Goal: Information Seeking & Learning: Learn about a topic

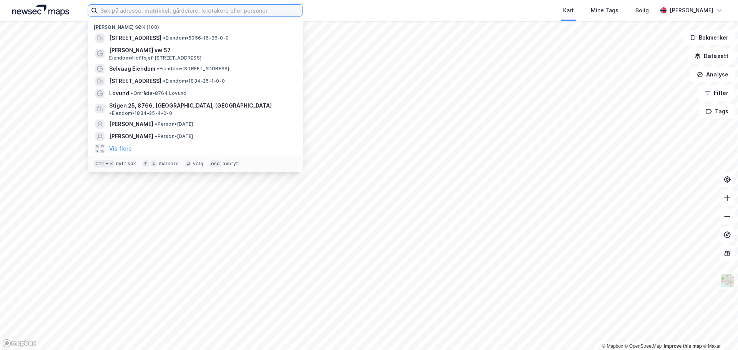
click at [253, 15] on input at bounding box center [199, 11] width 205 height 12
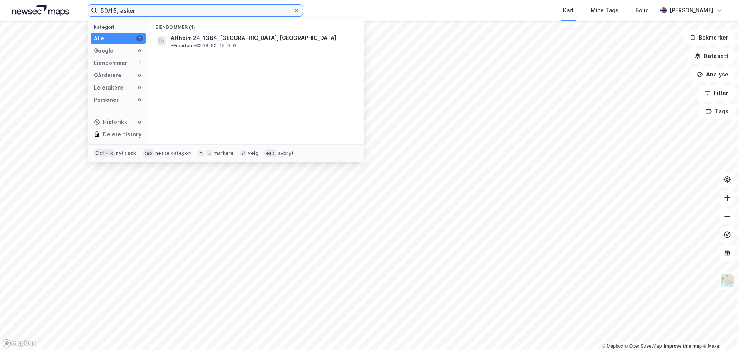
type input "50/15, asker"
click at [232, 47] on div "Eiendommer (1) Alfheim 24, 1384, [GEOGRAPHIC_DATA], [GEOGRAPHIC_DATA] • Eiendom…" at bounding box center [256, 81] width 215 height 127
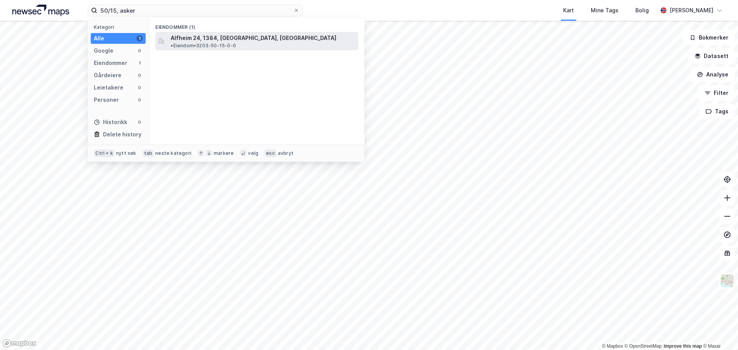
click at [234, 44] on div "Alfheim 24, 1384, [GEOGRAPHIC_DATA], [GEOGRAPHIC_DATA] • Eiendom • 3203-50-15-0…" at bounding box center [256, 41] width 203 height 18
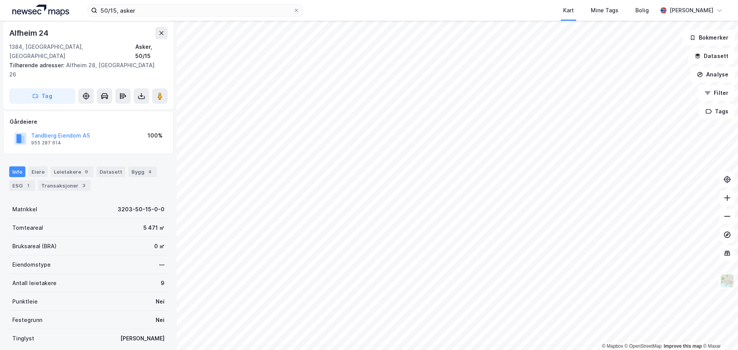
scroll to position [78, 0]
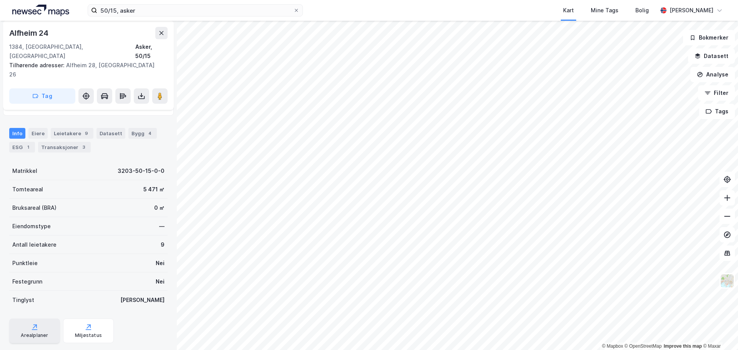
click at [30, 333] on div "Arealplaner" at bounding box center [34, 336] width 27 height 6
